Goal: Complete application form

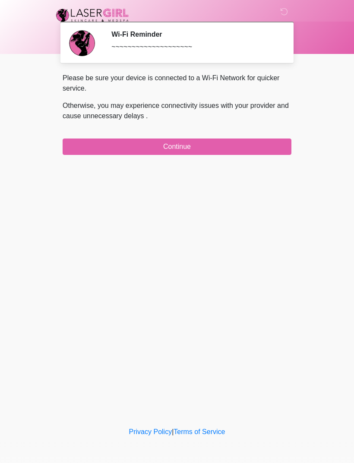
click at [223, 144] on button "Continue" at bounding box center [177, 147] width 229 height 16
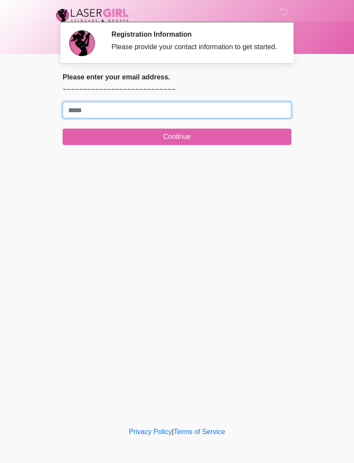
click at [182, 118] on input "Where should we email your treatment plan?" at bounding box center [177, 110] width 229 height 16
type input "**********"
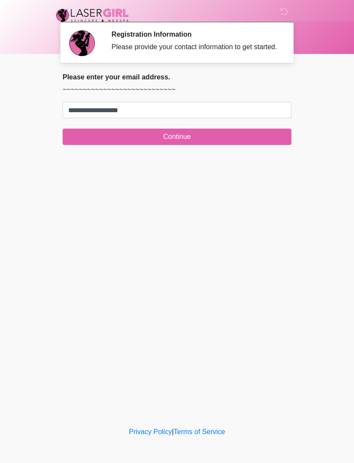
click at [212, 145] on button "Continue" at bounding box center [177, 137] width 229 height 16
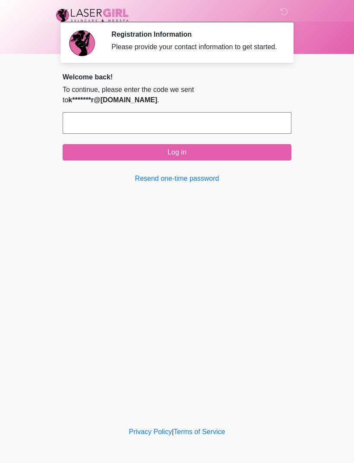
click at [14, 376] on body "‎ ‎ Registration Information Please provide your contact information to get sta…" at bounding box center [177, 231] width 354 height 463
click at [190, 123] on input "text" at bounding box center [177, 123] width 229 height 22
type input "******"
click at [264, 158] on button "Log in" at bounding box center [177, 152] width 229 height 16
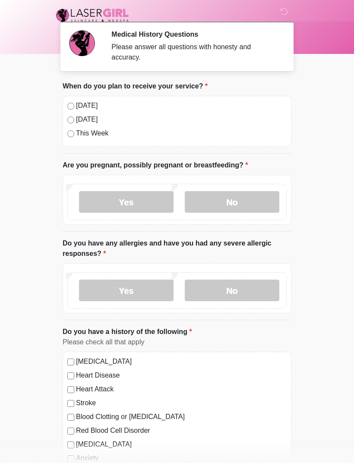
click at [63, 107] on div "[DATE] [DATE] This Week" at bounding box center [177, 121] width 229 height 51
click at [252, 211] on label "No" at bounding box center [232, 202] width 95 height 22
click at [256, 294] on label "No" at bounding box center [232, 291] width 95 height 22
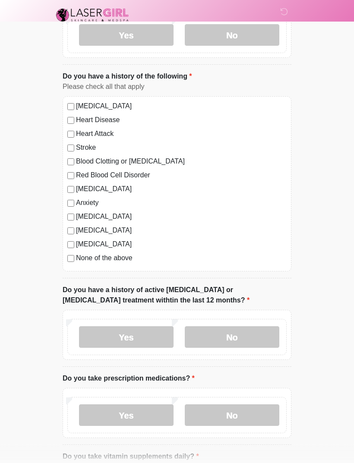
scroll to position [256, 0]
click at [256, 337] on label "No" at bounding box center [232, 337] width 95 height 22
click at [266, 417] on label "No" at bounding box center [232, 415] width 95 height 22
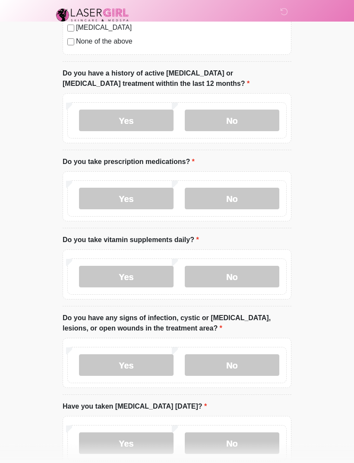
scroll to position [473, 0]
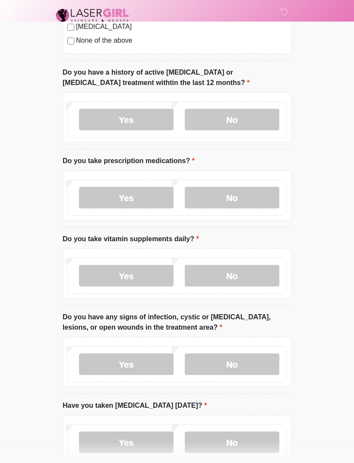
click at [153, 202] on label "Yes" at bounding box center [126, 198] width 95 height 22
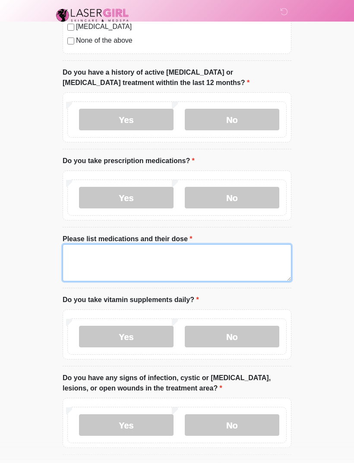
click at [146, 267] on textarea "Please list medications and their dose" at bounding box center [177, 262] width 229 height 37
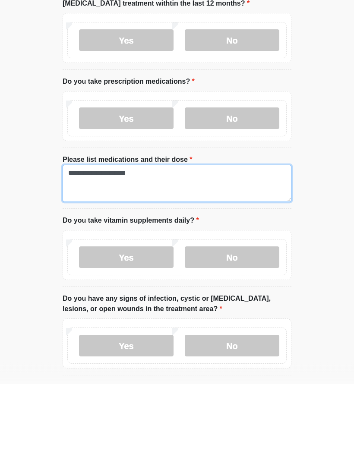
type textarea "**********"
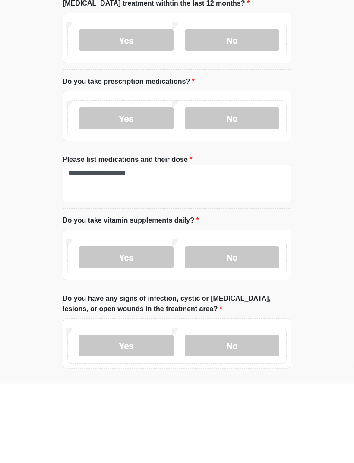
click at [162, 326] on label "Yes" at bounding box center [126, 337] width 95 height 22
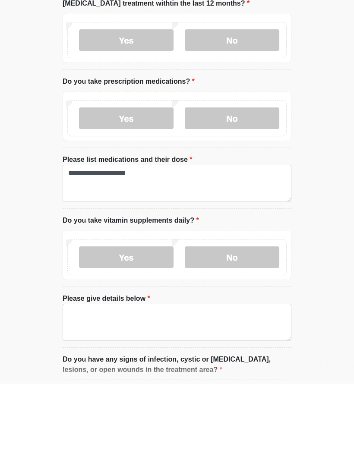
scroll to position [552, 0]
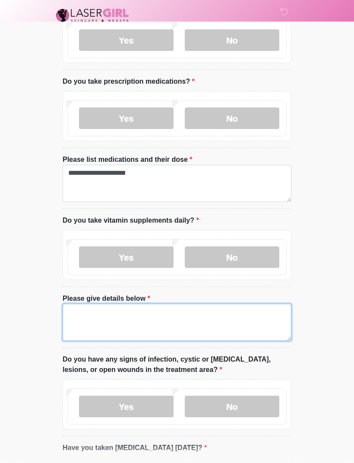
click at [180, 318] on textarea "Please give details below" at bounding box center [177, 322] width 229 height 37
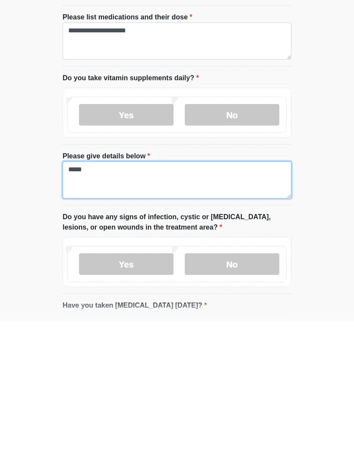
type textarea "*****"
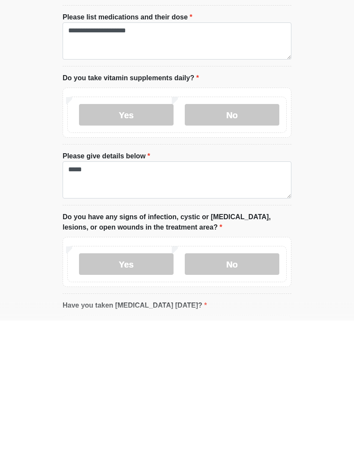
click at [236, 396] on label "No" at bounding box center [232, 407] width 95 height 22
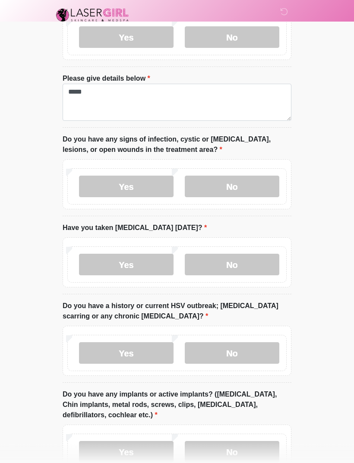
scroll to position [776, 0]
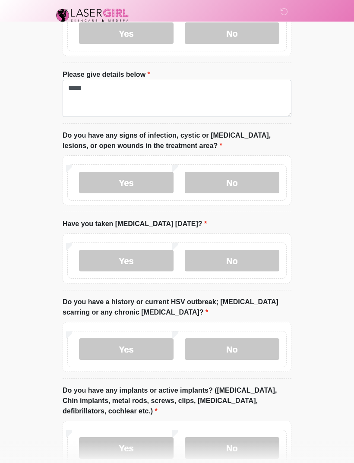
click at [246, 268] on label "No" at bounding box center [232, 261] width 95 height 22
click at [252, 251] on label "No" at bounding box center [232, 261] width 95 height 22
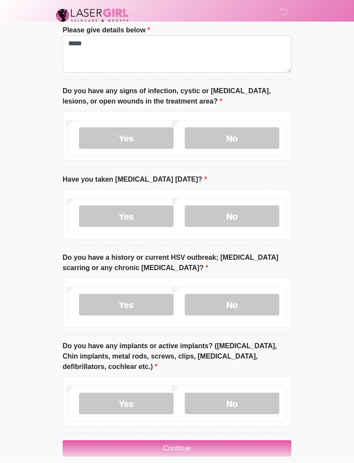
scroll to position [831, 0]
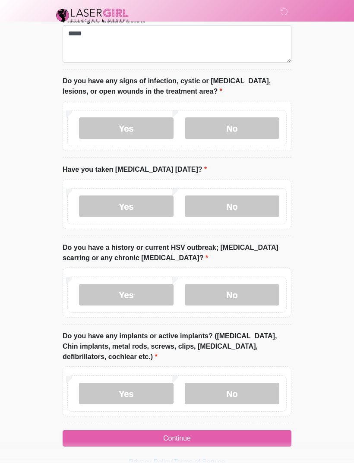
click at [242, 287] on label "No" at bounding box center [232, 295] width 95 height 22
click at [250, 388] on label "No" at bounding box center [232, 394] width 95 height 22
click at [244, 433] on button "Continue" at bounding box center [177, 438] width 229 height 16
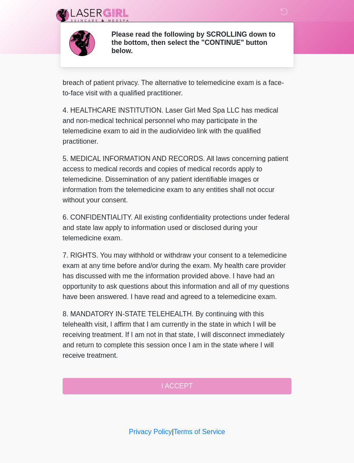
scroll to position [231, 0]
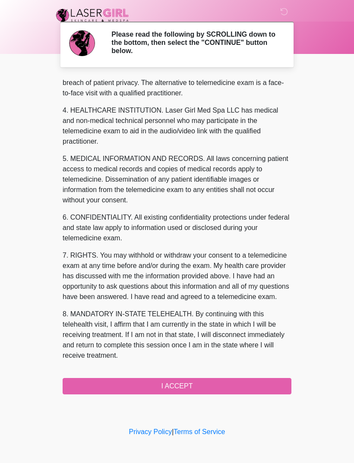
click at [233, 385] on button "I ACCEPT" at bounding box center [177, 386] width 229 height 16
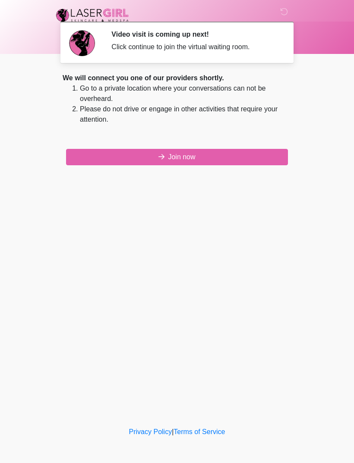
click at [226, 159] on button "Join now" at bounding box center [177, 157] width 222 height 16
